Goal: Information Seeking & Learning: Learn about a topic

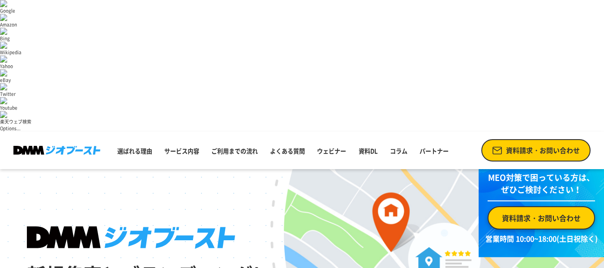
drag, startPoint x: 957, startPoint y: 5, endPoint x: 100, endPoint y: 56, distance: 858.1
drag, startPoint x: 27, startPoint y: 212, endPoint x: 169, endPoint y: 252, distance: 147.4
copy div "GBP(Googleビジネスプロフィール)初期設定から 対策キーワードの順位モニタリング、 運用代行まで全力で伴走します。 資料請求・お問い合わせ"
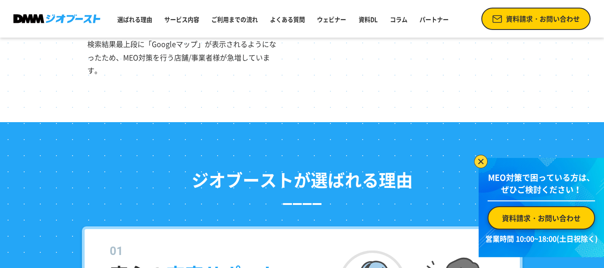
scroll to position [850, 0]
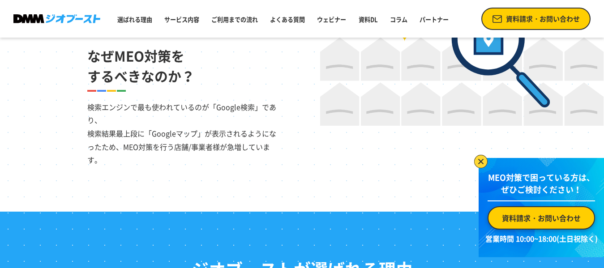
drag, startPoint x: 111, startPoint y: 210, endPoint x: 282, endPoint y: 213, distance: 170.6
copy dt "安心の 充実サポート"
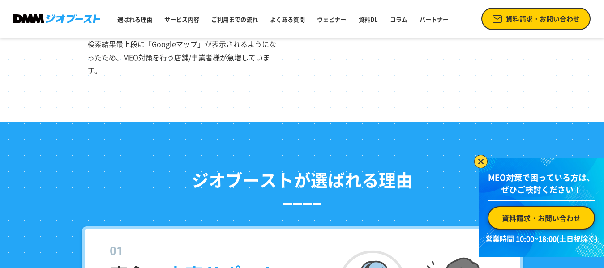
drag, startPoint x: 110, startPoint y: 145, endPoint x: 145, endPoint y: 151, distance: 35.0
copy p "GBPの設定から導入後のフォローまで丁寧にサポート！知識や経験がなくても安心してお使いいただけます。"
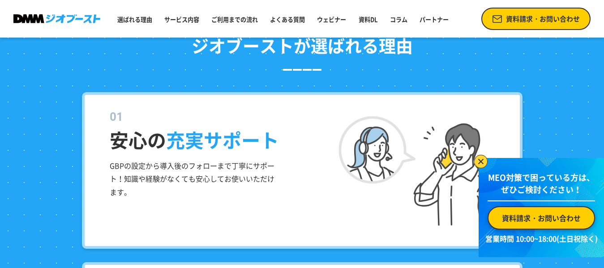
drag, startPoint x: 115, startPoint y: 154, endPoint x: 293, endPoint y: 186, distance: 180.7
copy dt "GBPの 提案から フィードバック まで"
drag, startPoint x: 113, startPoint y: 212, endPoint x: 253, endPoint y: 243, distance: 143.8
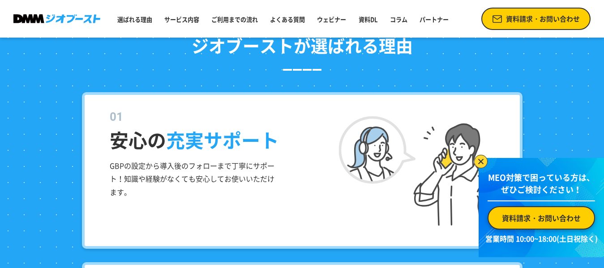
copy p "キーワード設定含むGBPの提案に関して、課題の抽出から月次のモニタリング、フィードバックまで行うのがDMMジオブーストの強みとなります。"
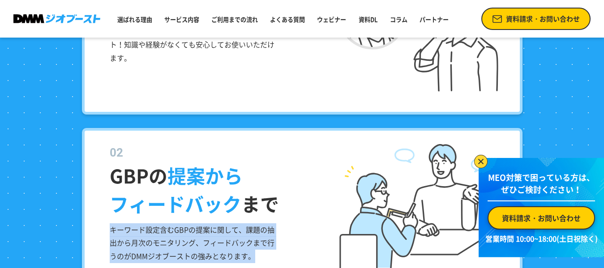
scroll to position [1253, 0]
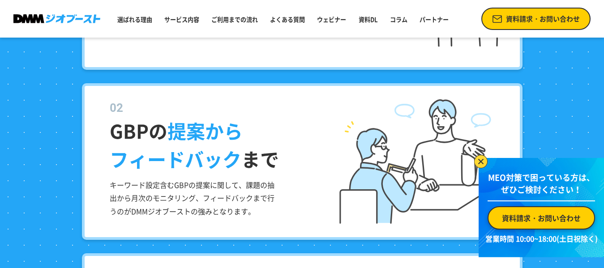
drag, startPoint x: 113, startPoint y: 147, endPoint x: 251, endPoint y: 142, distance: 137.5
copy dt "口コミ 返信代行"
drag, startPoint x: 110, startPoint y: 172, endPoint x: 282, endPoint y: 177, distance: 172.0
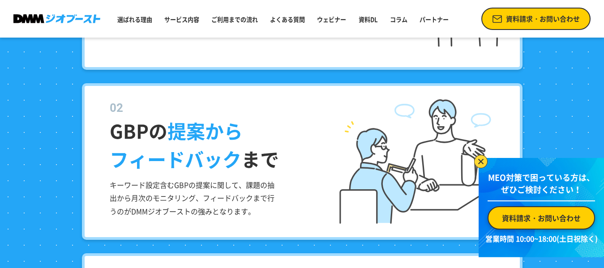
copy p "月間100件まで弊社スタッフが貴社確認の上でお客様に返信を代行することで、大きな工数削減に！"
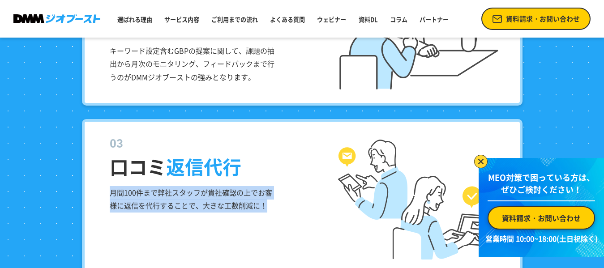
scroll to position [1432, 0]
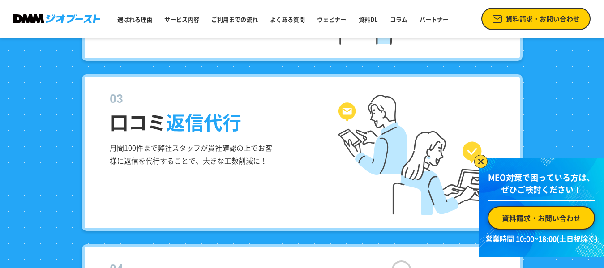
drag, startPoint x: 115, startPoint y: 138, endPoint x: 194, endPoint y: 160, distance: 82.2
drag, startPoint x: 127, startPoint y: 171, endPoint x: 121, endPoint y: 158, distance: 13.2
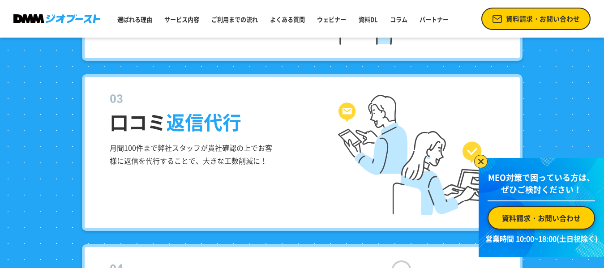
drag, startPoint x: 116, startPoint y: 131, endPoint x: 226, endPoint y: 166, distance: 114.9
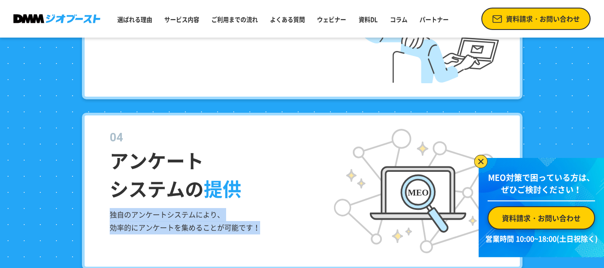
drag, startPoint x: 111, startPoint y: 192, endPoint x: 278, endPoint y: 203, distance: 167.3
click at [278, 203] on div "アンケート システムの 提供 独自のアンケートシステムにより、 効率的にアンケートを集めることが可能です！" at bounding box center [302, 191] width 440 height 157
copy p "独自のアンケートシステムにより、 効率的にアンケートを集めることが可能です！"
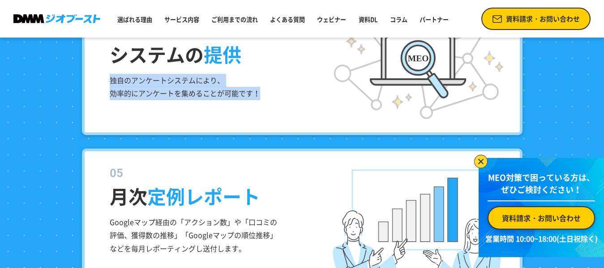
scroll to position [1611, 0]
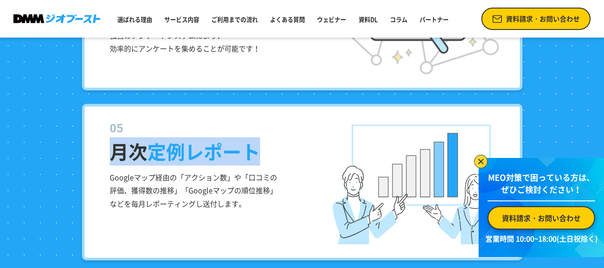
drag, startPoint x: 114, startPoint y: 130, endPoint x: 265, endPoint y: 133, distance: 150.4
click at [265, 133] on dt "月次 定例レポート" at bounding box center [308, 143] width 397 height 46
copy dt "月次 定例レポート"
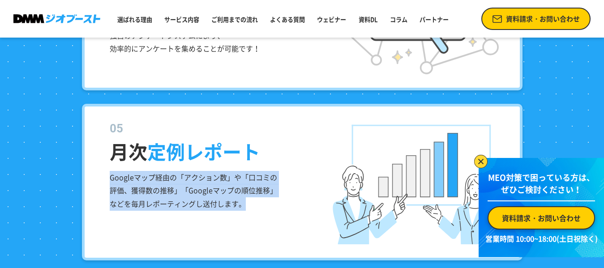
drag, startPoint x: 128, startPoint y: 159, endPoint x: 278, endPoint y: 177, distance: 151.5
click at [278, 177] on div "月次 定例レポート Googleマップ経由の「アクション数」や「口コミの評価、獲得数の推移」「Googleマップの順位推移」などを毎月レポーティングし送付しま…" at bounding box center [302, 182] width 440 height 157
copy p "Googleマップ経由の「アクション数」や「口コミの評価、獲得数の推移」「Googleマップの順位推移」などを毎月レポーティングし送付します。"
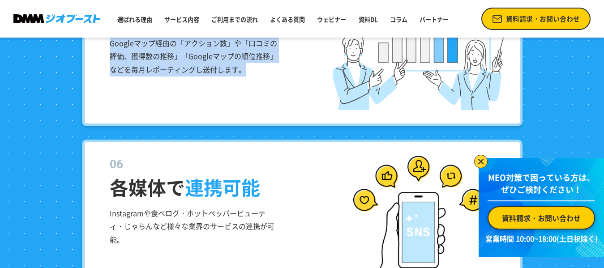
scroll to position [1790, 0]
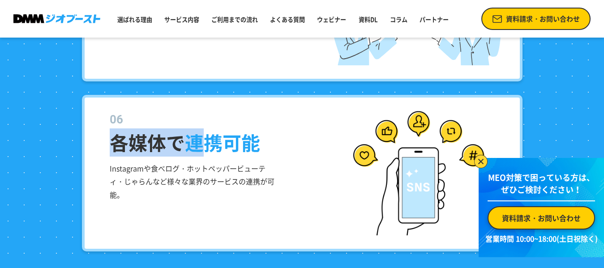
drag, startPoint x: 112, startPoint y: 118, endPoint x: 213, endPoint y: 124, distance: 100.4
click at [213, 124] on dt "各媒体で 連携可能" at bounding box center [308, 134] width 397 height 46
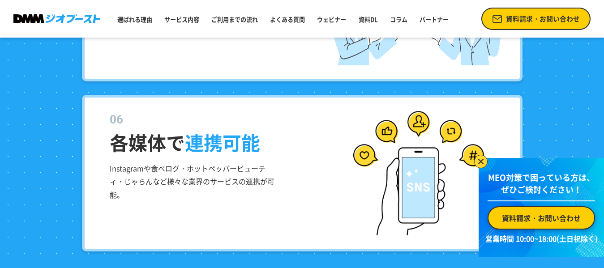
click at [155, 162] on p "Instagramや食べログ・ホットペッパービューティ・じゃらんなど様々な業界のサービスの連携が可能。" at bounding box center [194, 182] width 168 height 40
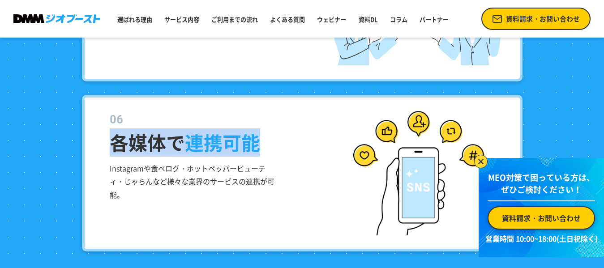
drag, startPoint x: 115, startPoint y: 115, endPoint x: 272, endPoint y: 120, distance: 157.2
click at [277, 120] on dt "各媒体で 連携可能" at bounding box center [308, 134] width 397 height 46
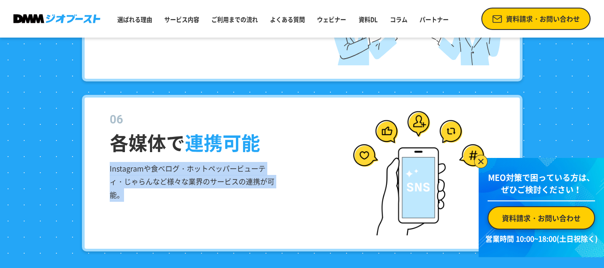
drag, startPoint x: 108, startPoint y: 145, endPoint x: 140, endPoint y: 171, distance: 40.5
click at [140, 171] on div "各媒体で 連携可能 Instagramや食べログ・ホットペッパービューティ・じゃらんなど様々な業界のサービスの連携が可能。" at bounding box center [302, 173] width 440 height 157
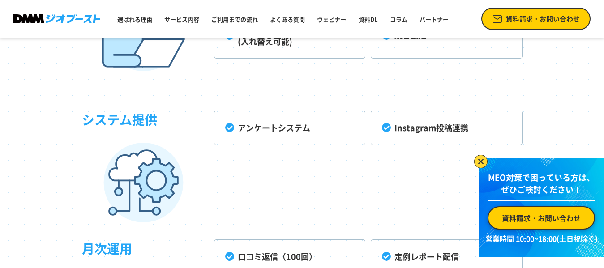
scroll to position [2327, 0]
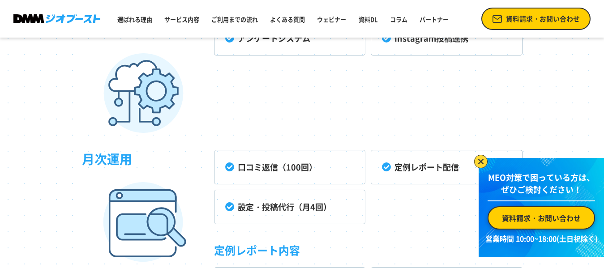
click at [266, 150] on li "口コミ返信（100回）" at bounding box center [289, 167] width 151 height 34
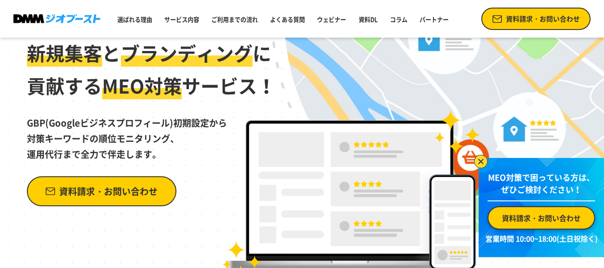
scroll to position [0, 0]
